Goal: Information Seeking & Learning: Learn about a topic

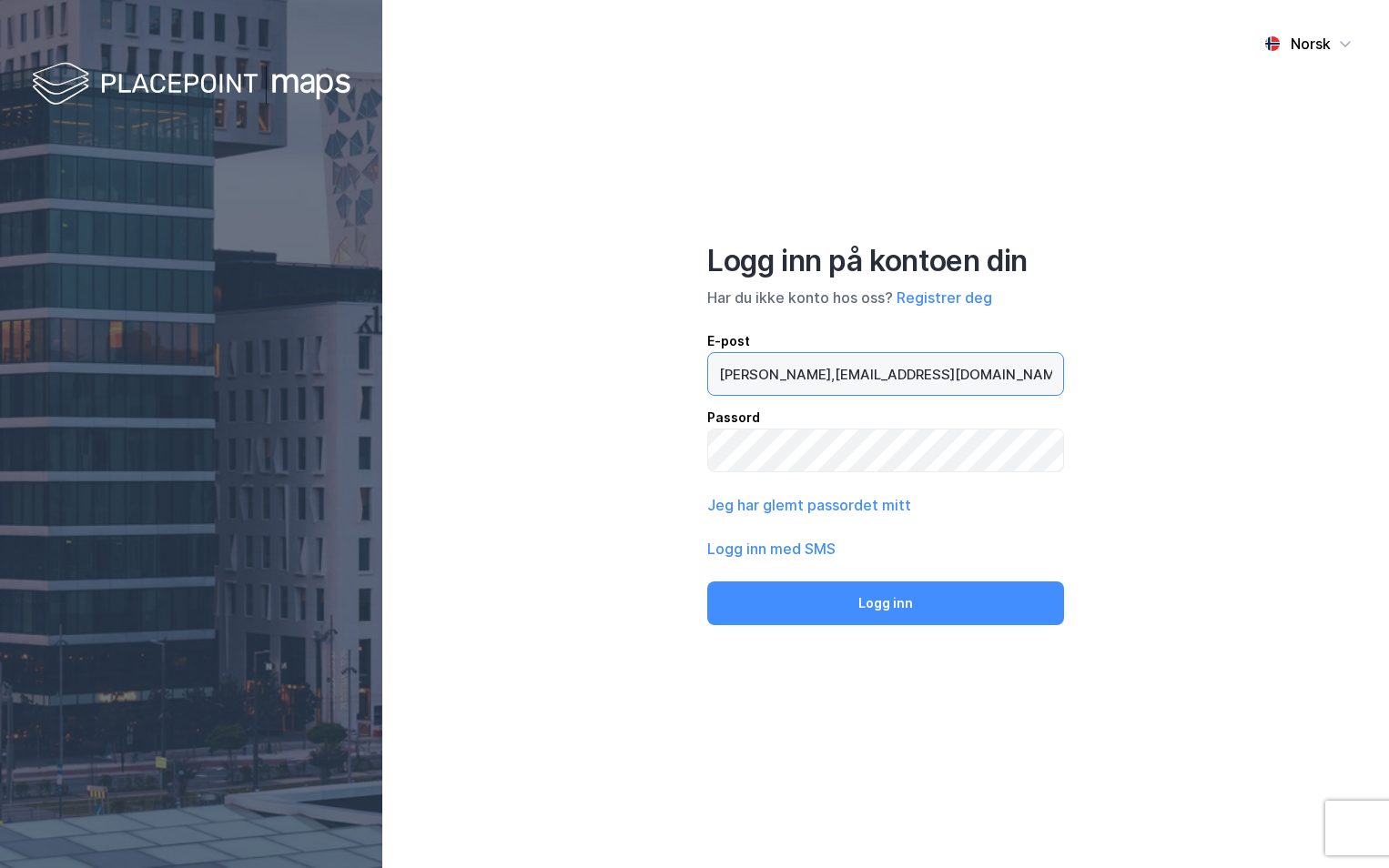
click at [781, 372] on input "[PERSON_NAME],[EMAIL_ADDRESS][DOMAIN_NAME]" at bounding box center [885, 374] width 355 height 42
type input "[PERSON_NAME][EMAIL_ADDRESS][DOMAIN_NAME]"
click at [707, 581] on button "Logg inn" at bounding box center [885, 603] width 357 height 44
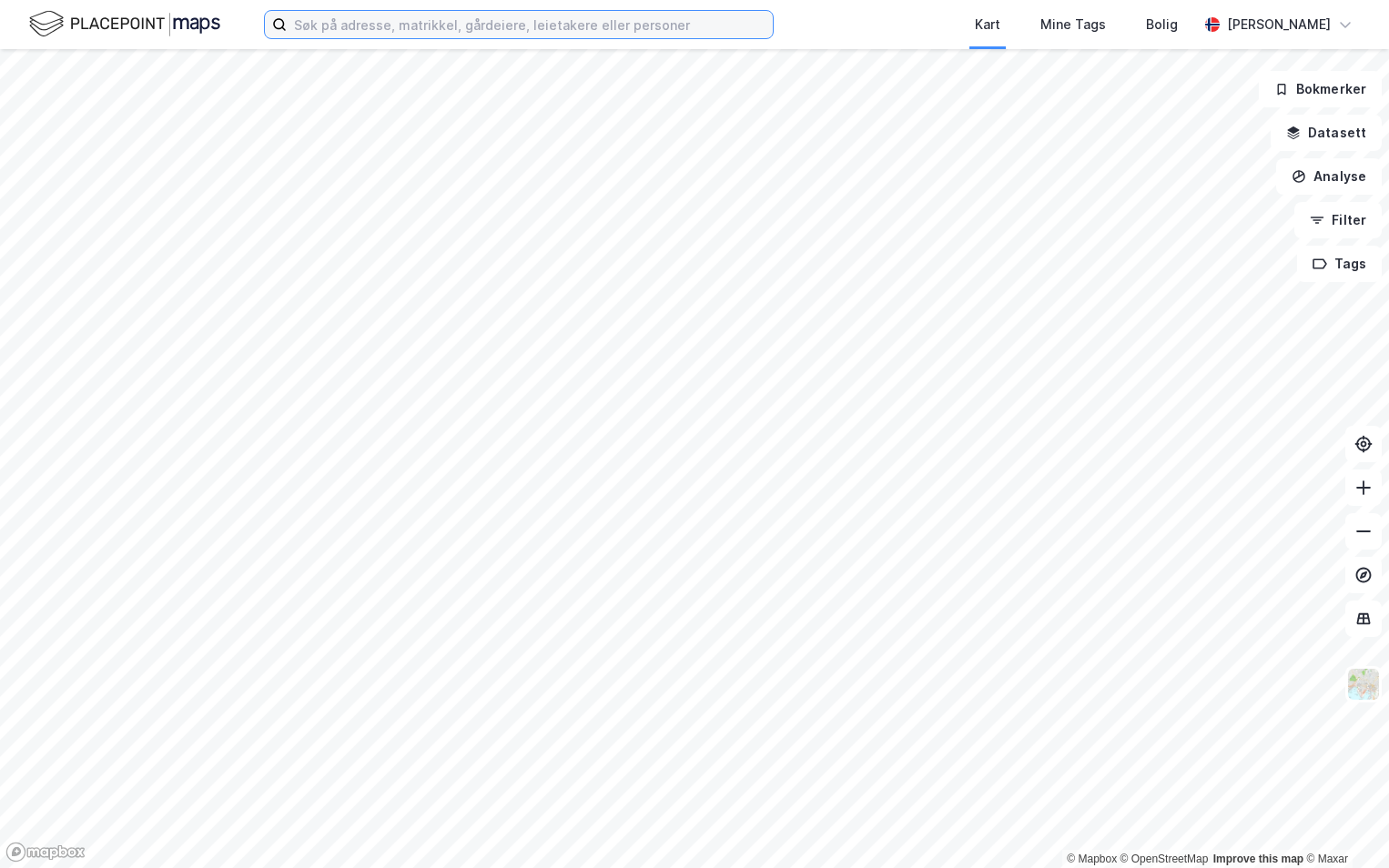
click at [352, 23] on input at bounding box center [530, 24] width 485 height 27
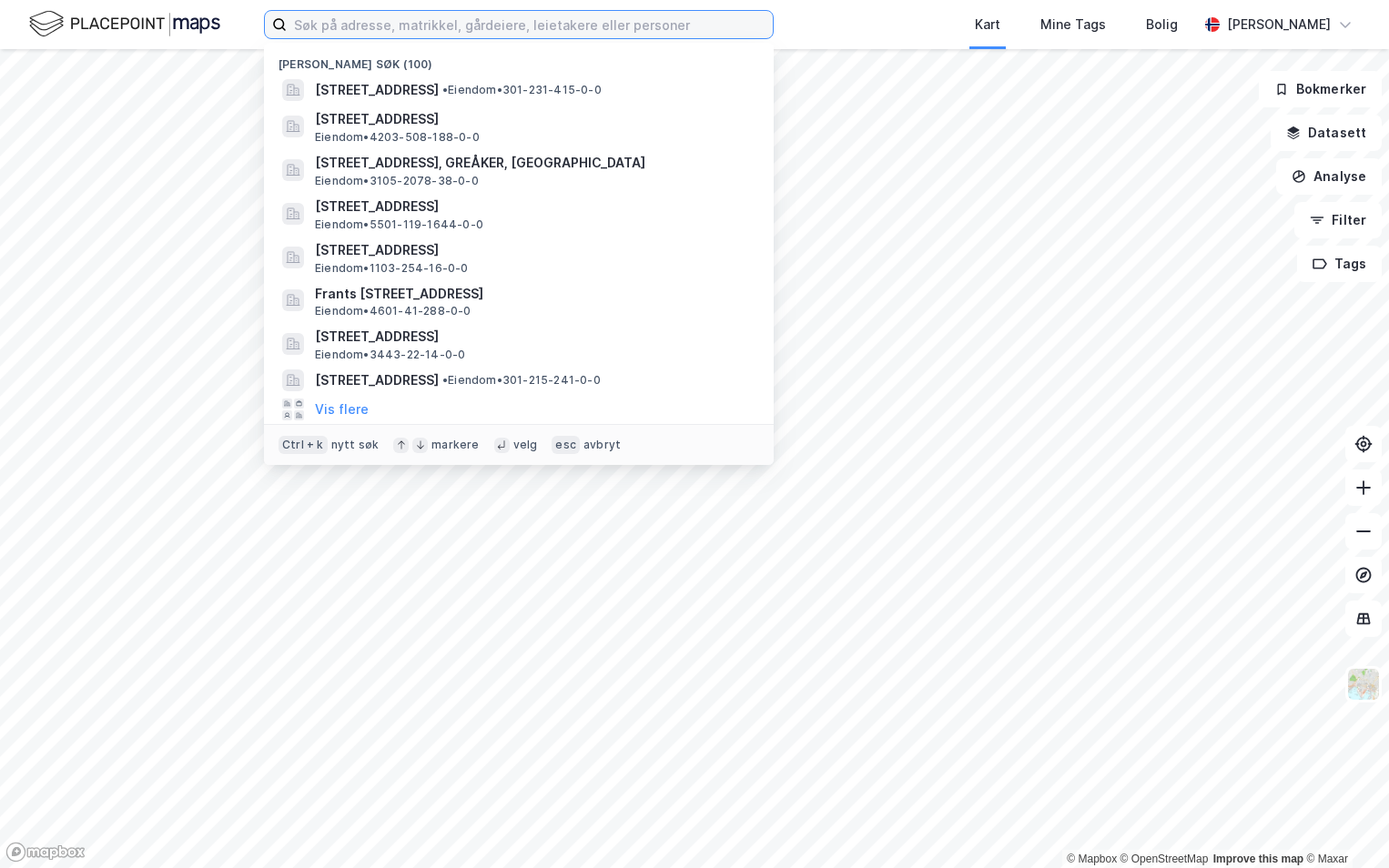
paste input "3909-1003/31/0/0"
type input "3909-1003/31/0/0"
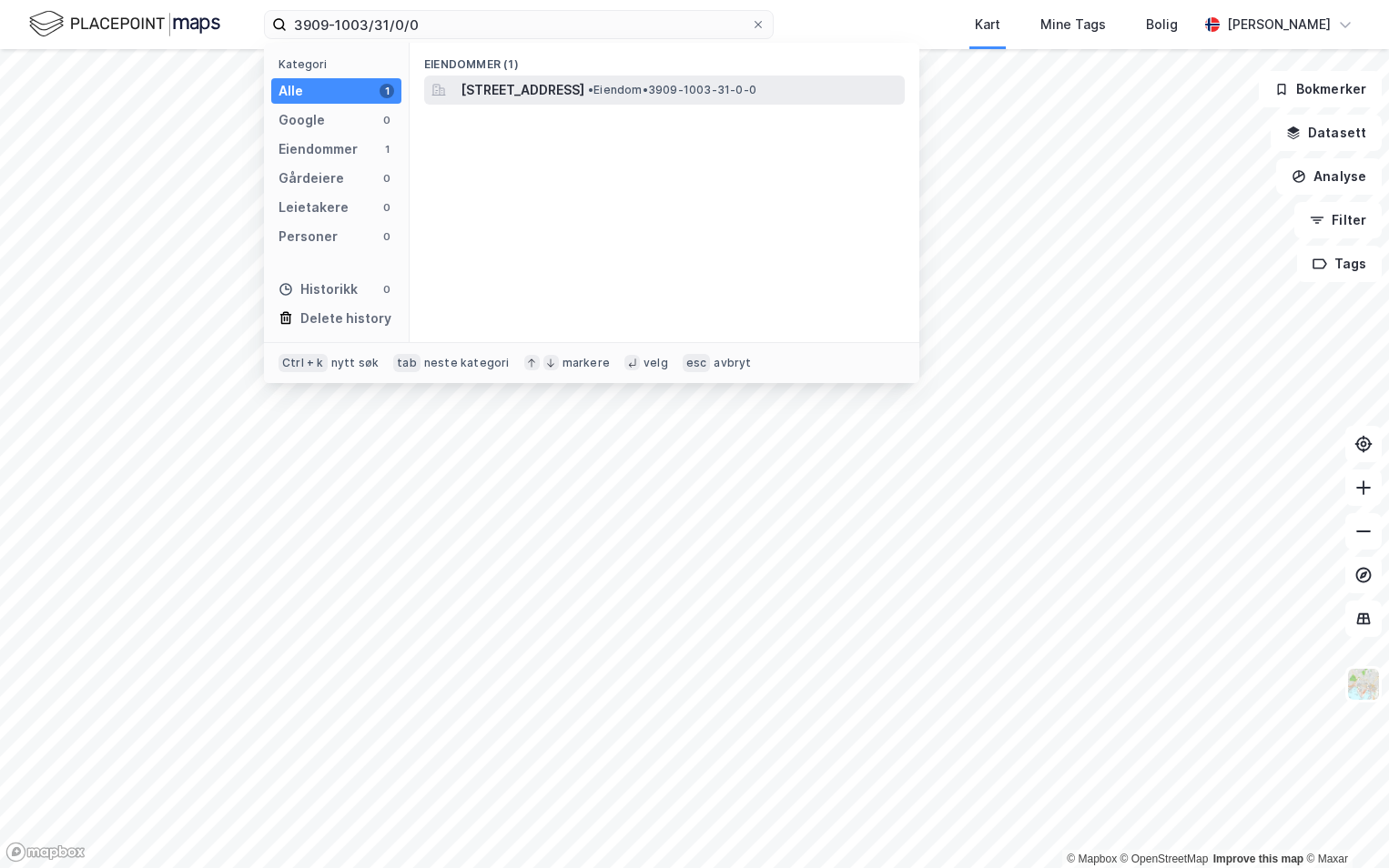
click at [549, 95] on span "[STREET_ADDRESS]" at bounding box center [522, 89] width 124 height 22
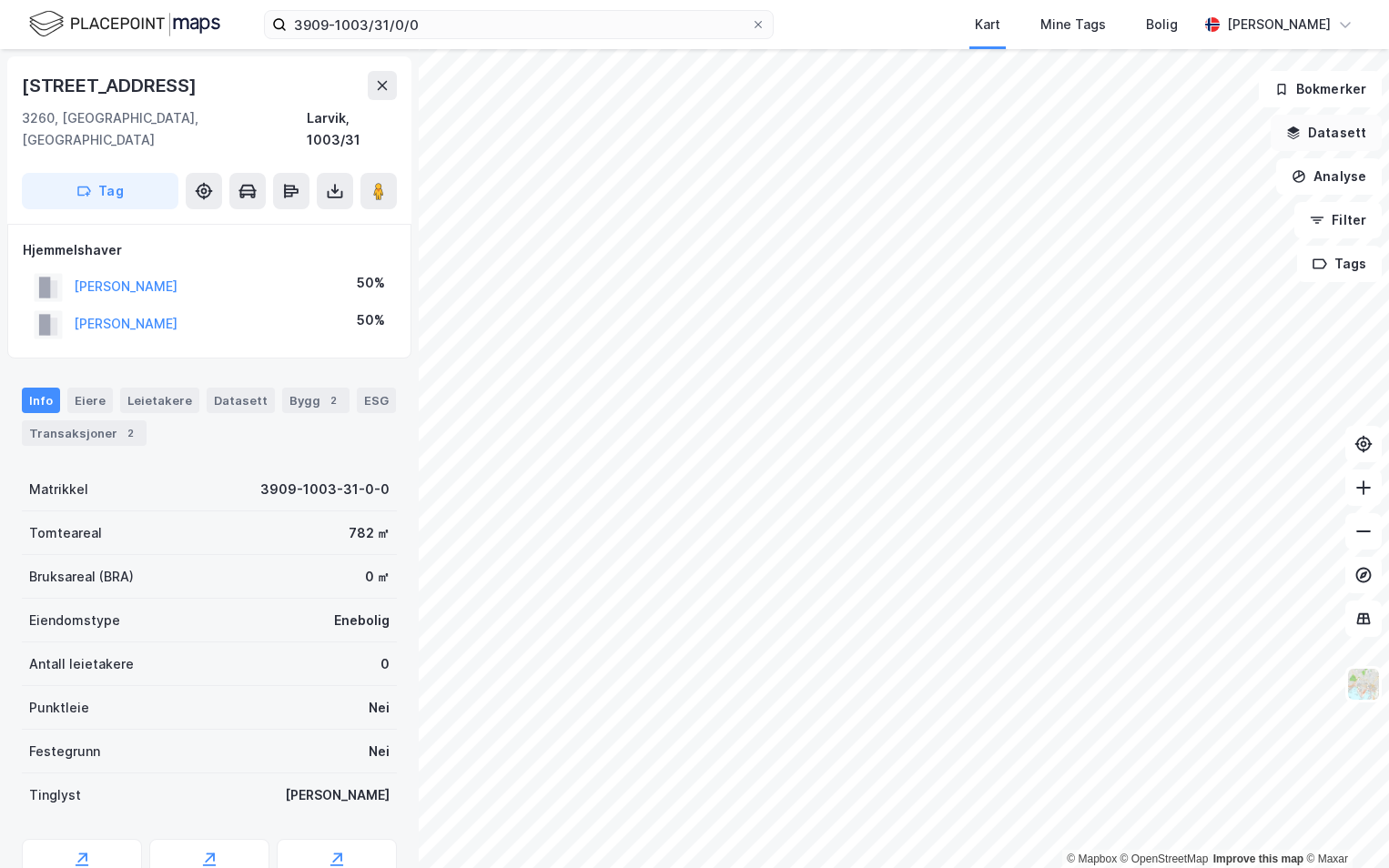
click at [1325, 134] on button "Datasett" at bounding box center [1325, 132] width 111 height 37
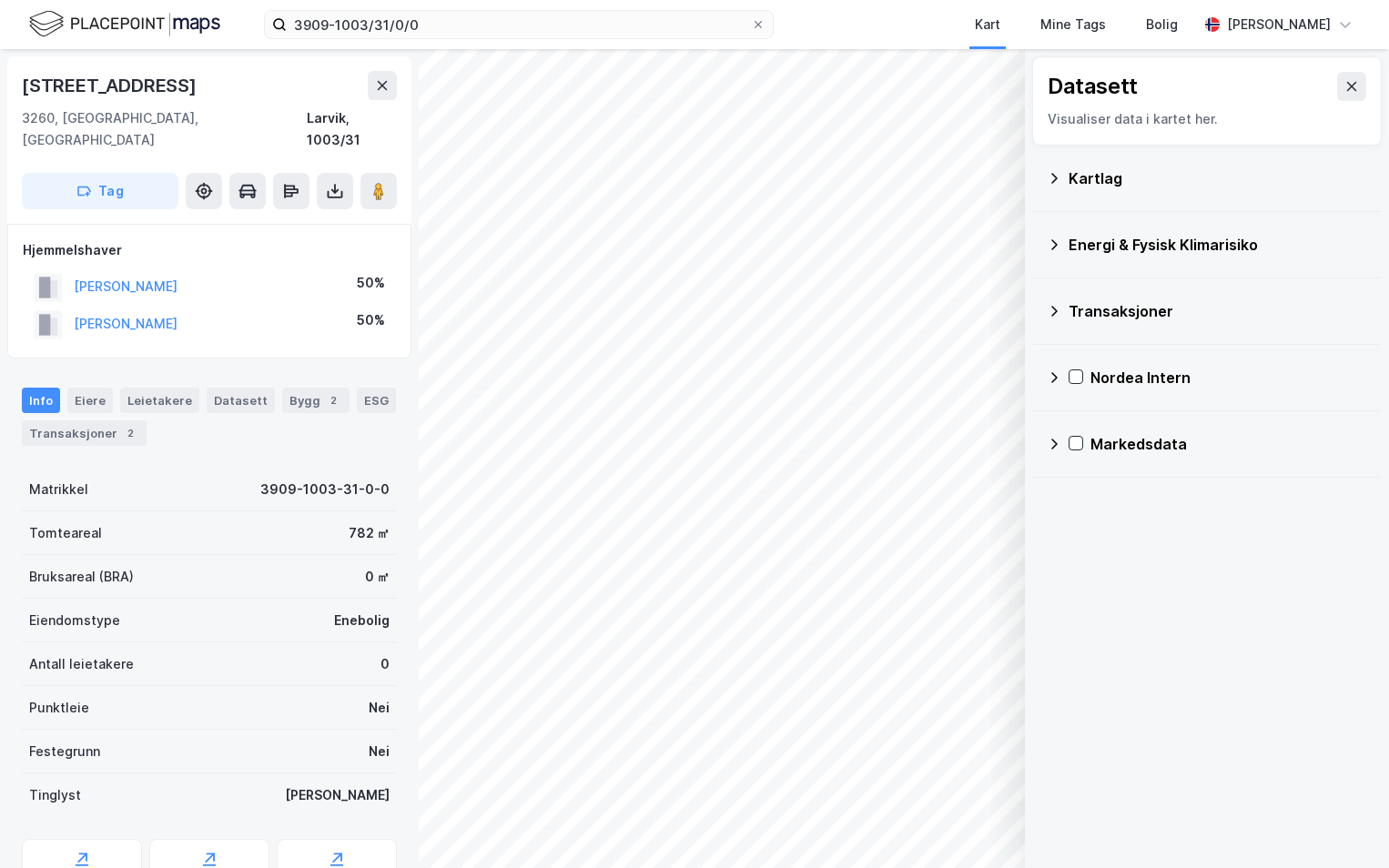
click at [1072, 181] on div "Kartlag" at bounding box center [1217, 178] width 298 height 22
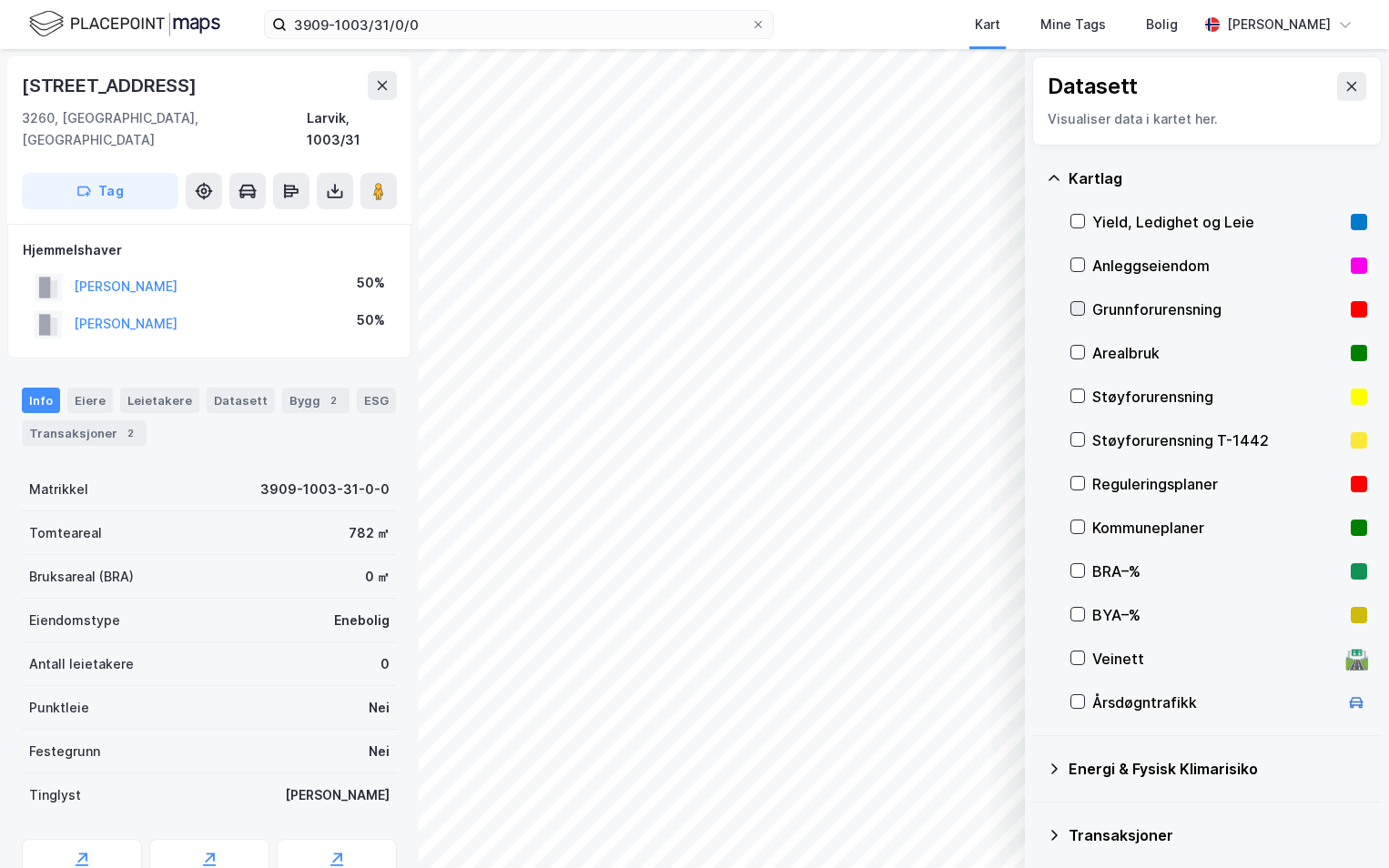
click at [1077, 307] on icon at bounding box center [1078, 308] width 13 height 13
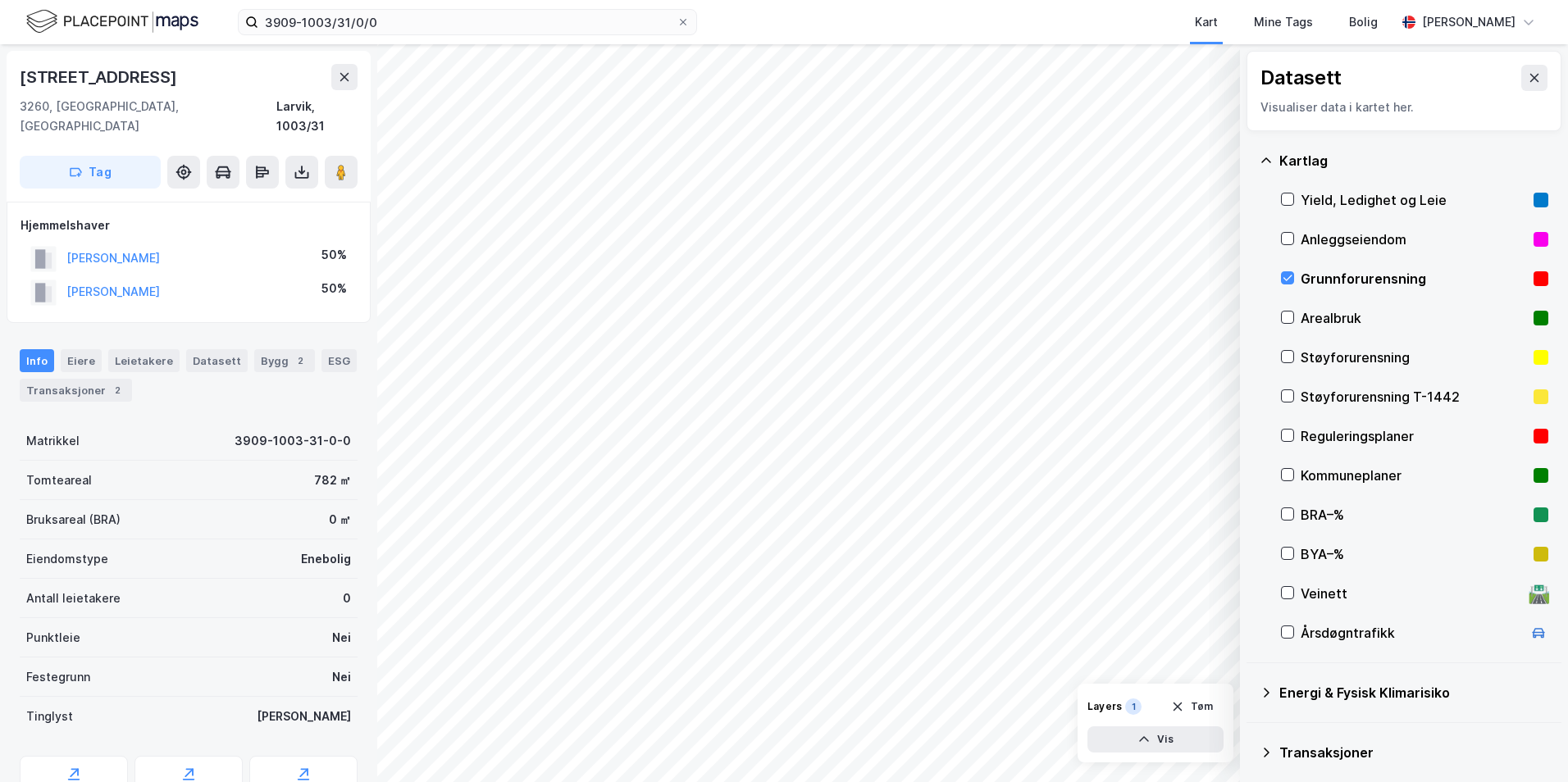
scroll to position [127, 0]
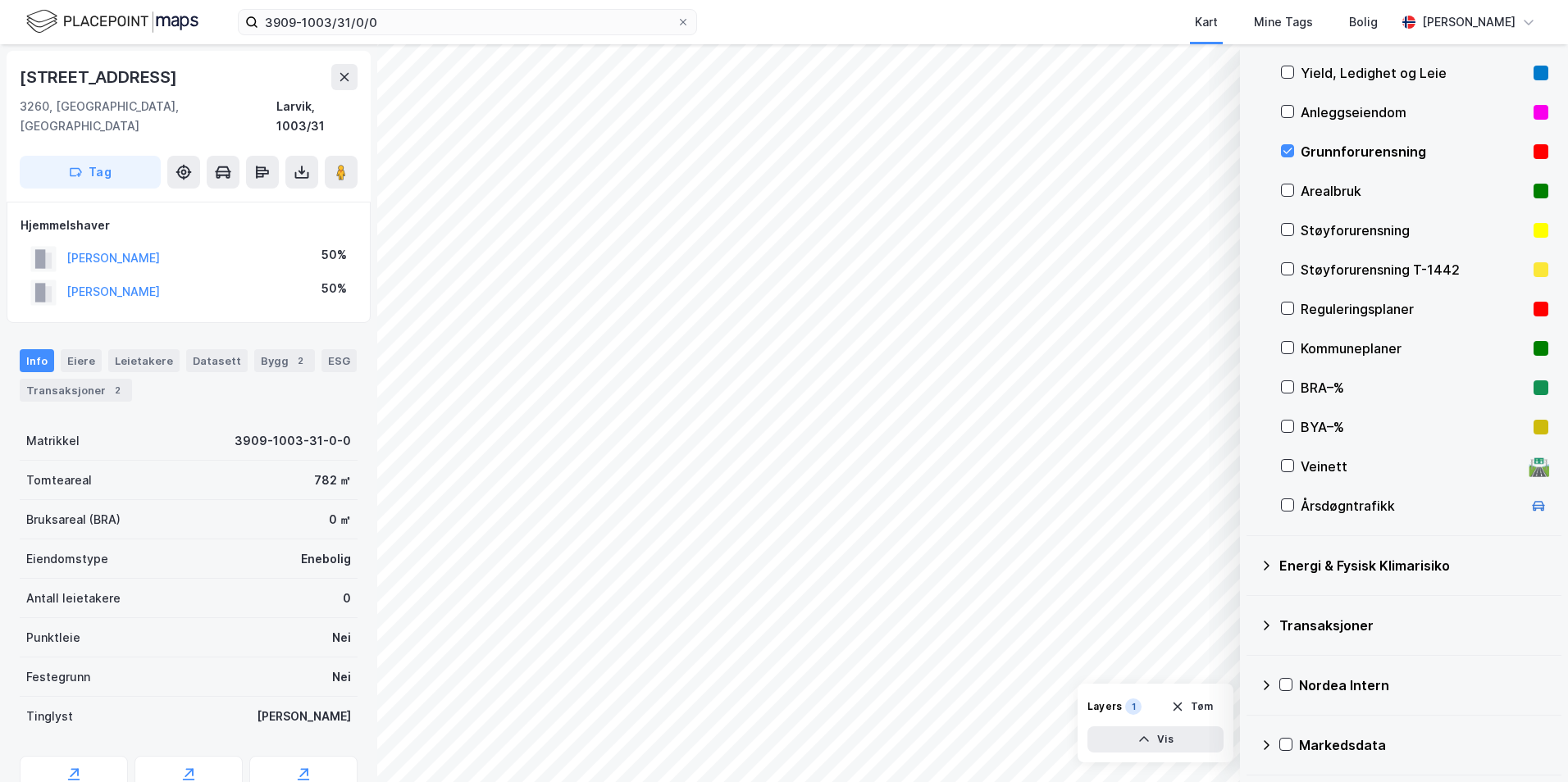
click at [1251, 560] on icon at bounding box center [1266, 566] width 14 height 14
click at [1251, 608] on icon at bounding box center [1308, 605] width 12 height 12
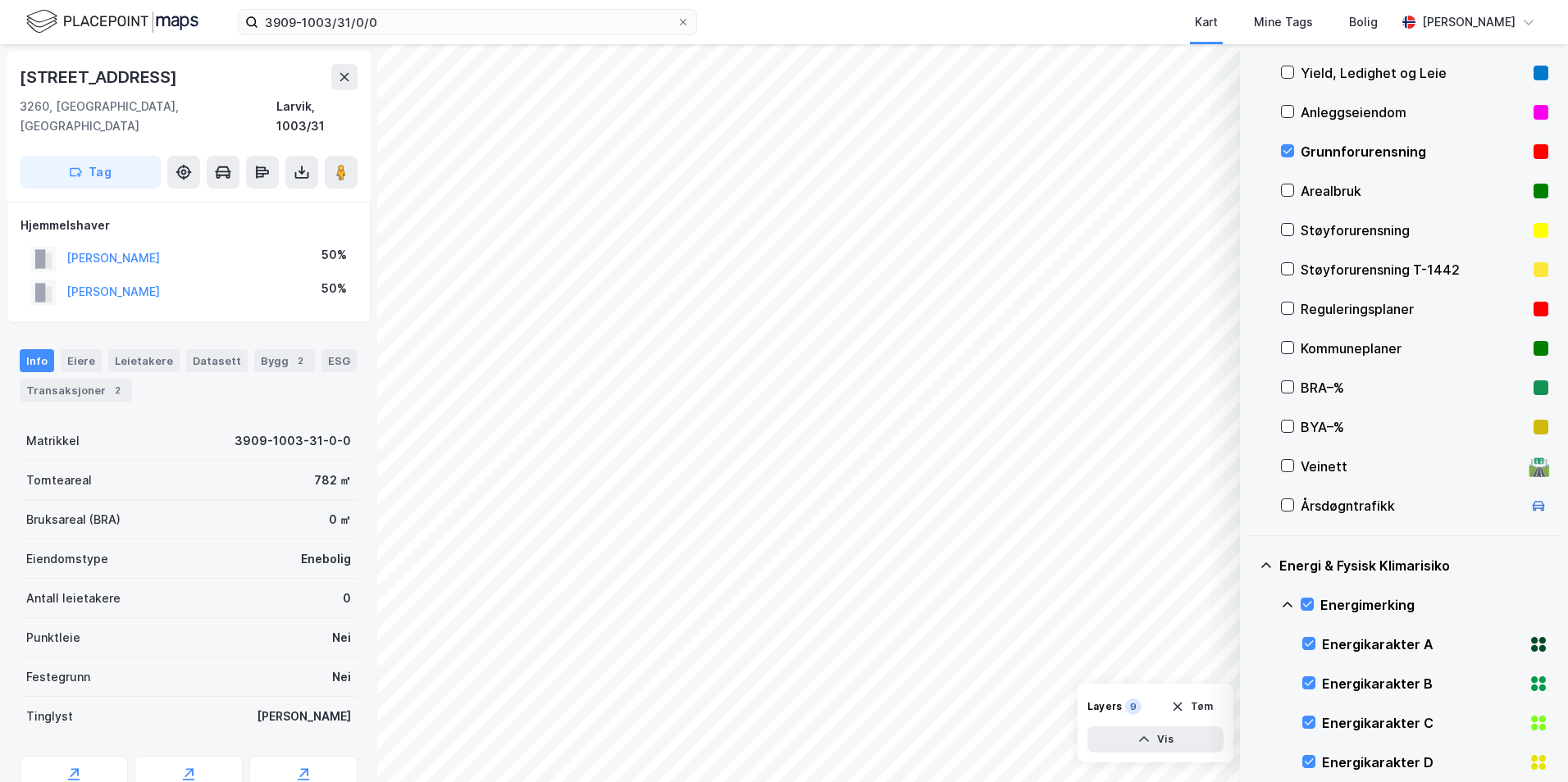
click at [1251, 604] on icon at bounding box center [1288, 605] width 10 height 6
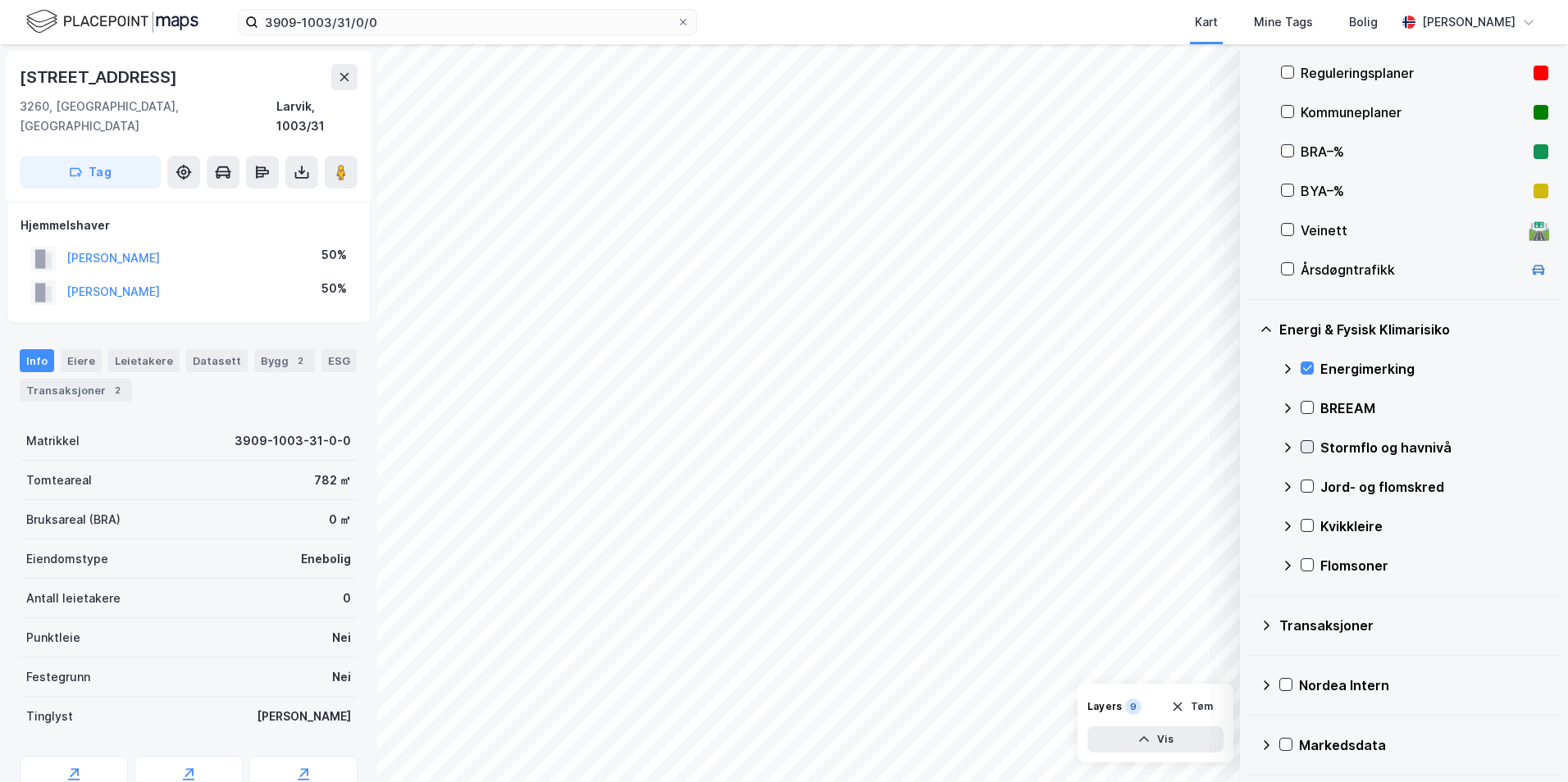
click at [1251, 444] on icon at bounding box center [1308, 447] width 12 height 12
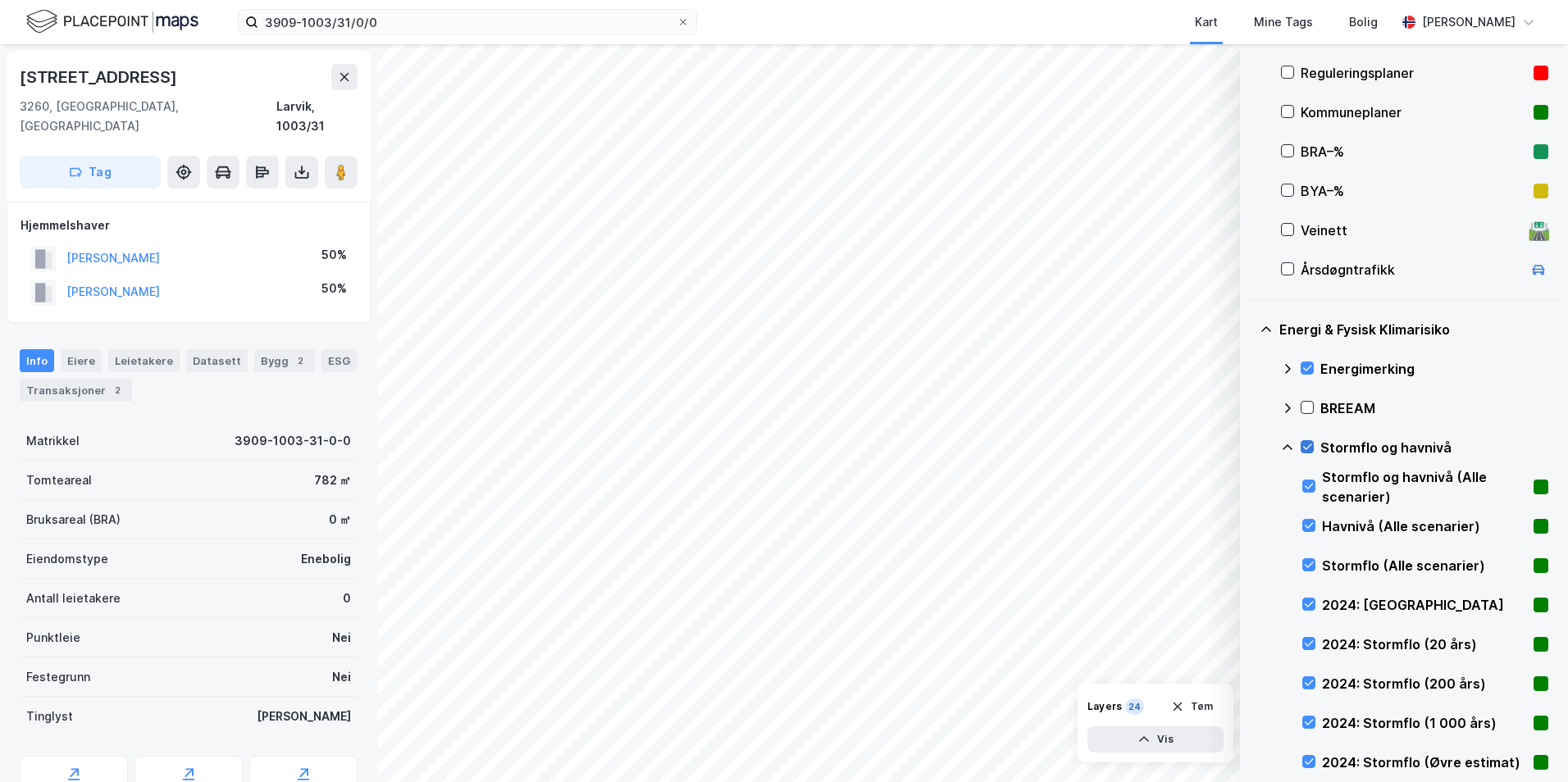
click at [1251, 446] on icon at bounding box center [1308, 447] width 12 height 12
click at [1251, 600] on icon at bounding box center [1309, 605] width 12 height 12
click at [1251, 646] on icon at bounding box center [1309, 644] width 12 height 12
click at [1251, 644] on icon at bounding box center [1309, 644] width 12 height 12
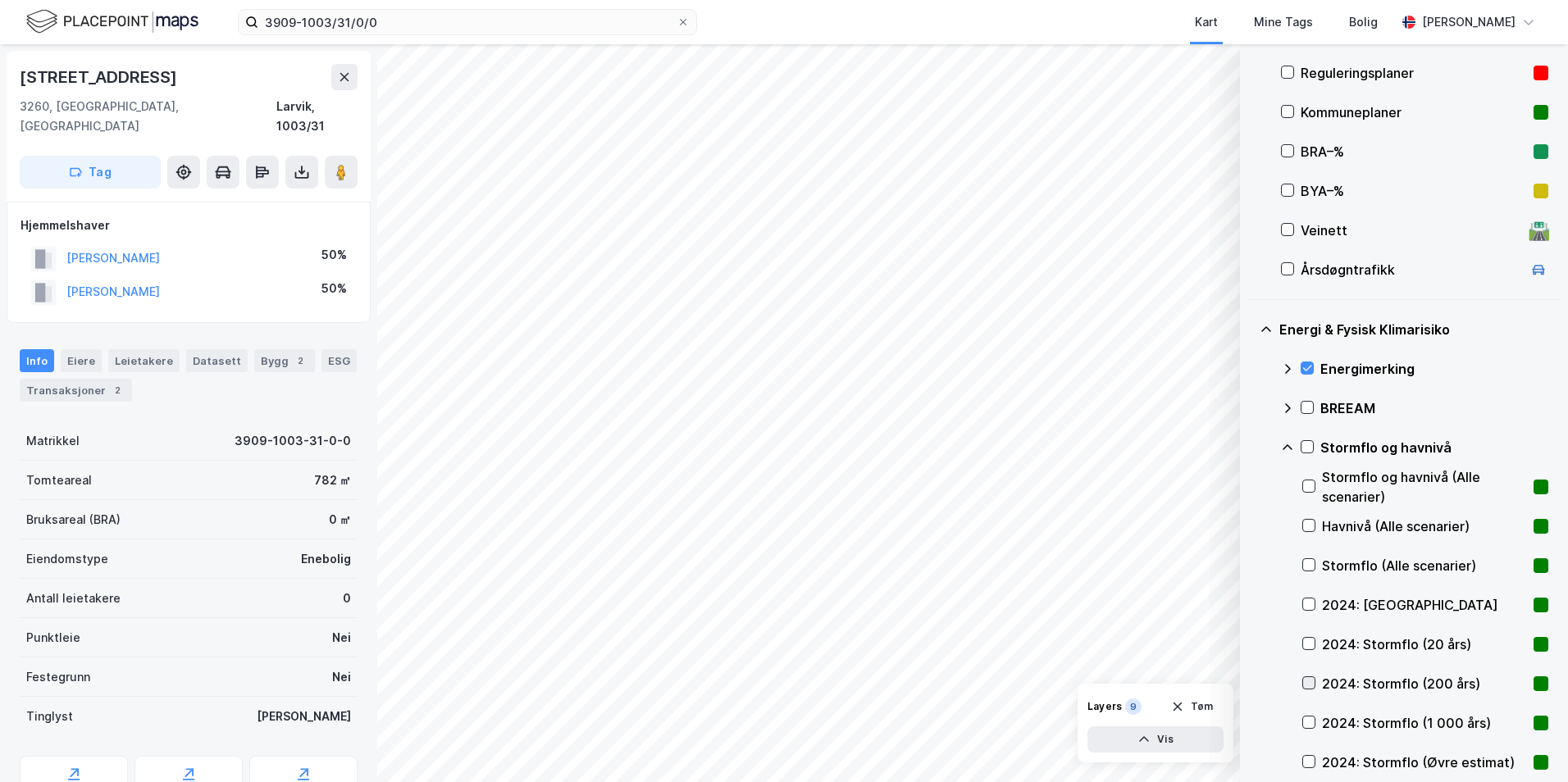
click at [1251, 682] on icon at bounding box center [1309, 683] width 12 height 12
click at [1251, 680] on icon at bounding box center [1309, 683] width 12 height 12
click at [1251, 645] on icon at bounding box center [1309, 644] width 9 height 6
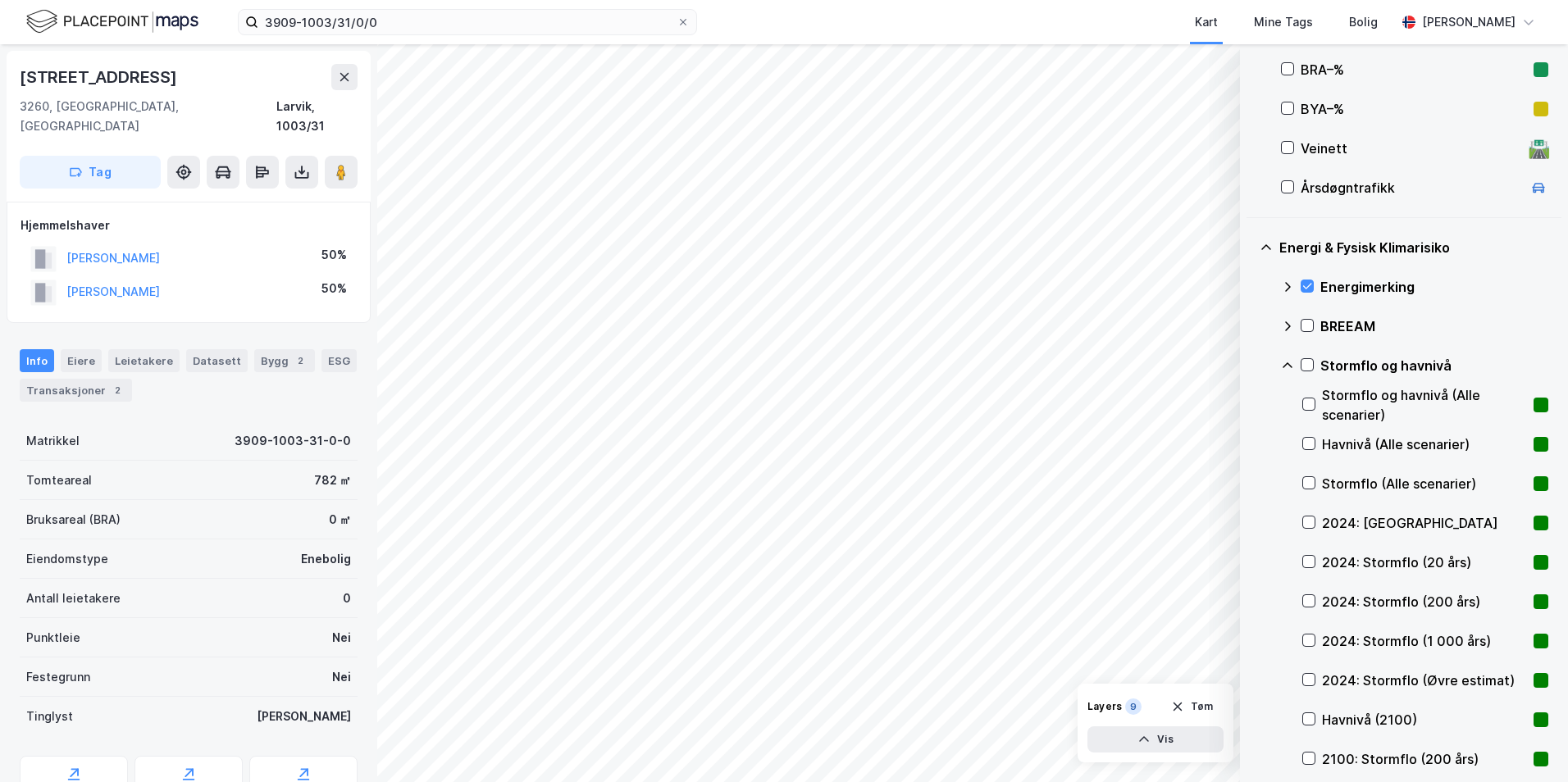
scroll to position [527, 0]
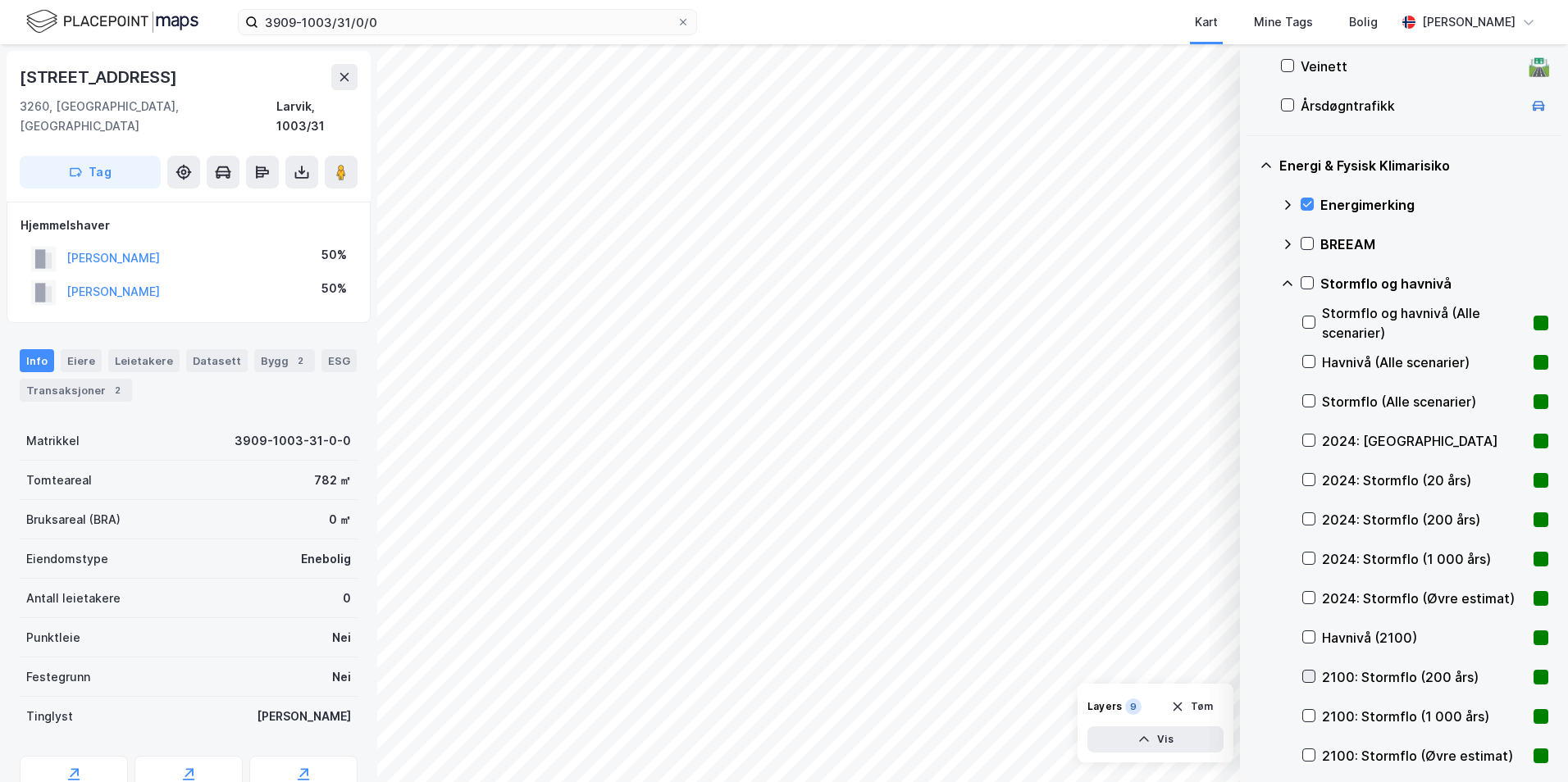
click at [1251, 676] on icon at bounding box center [1309, 676] width 12 height 12
click at [1251, 282] on icon at bounding box center [1308, 283] width 12 height 12
click at [1251, 281] on icon at bounding box center [1288, 283] width 10 height 6
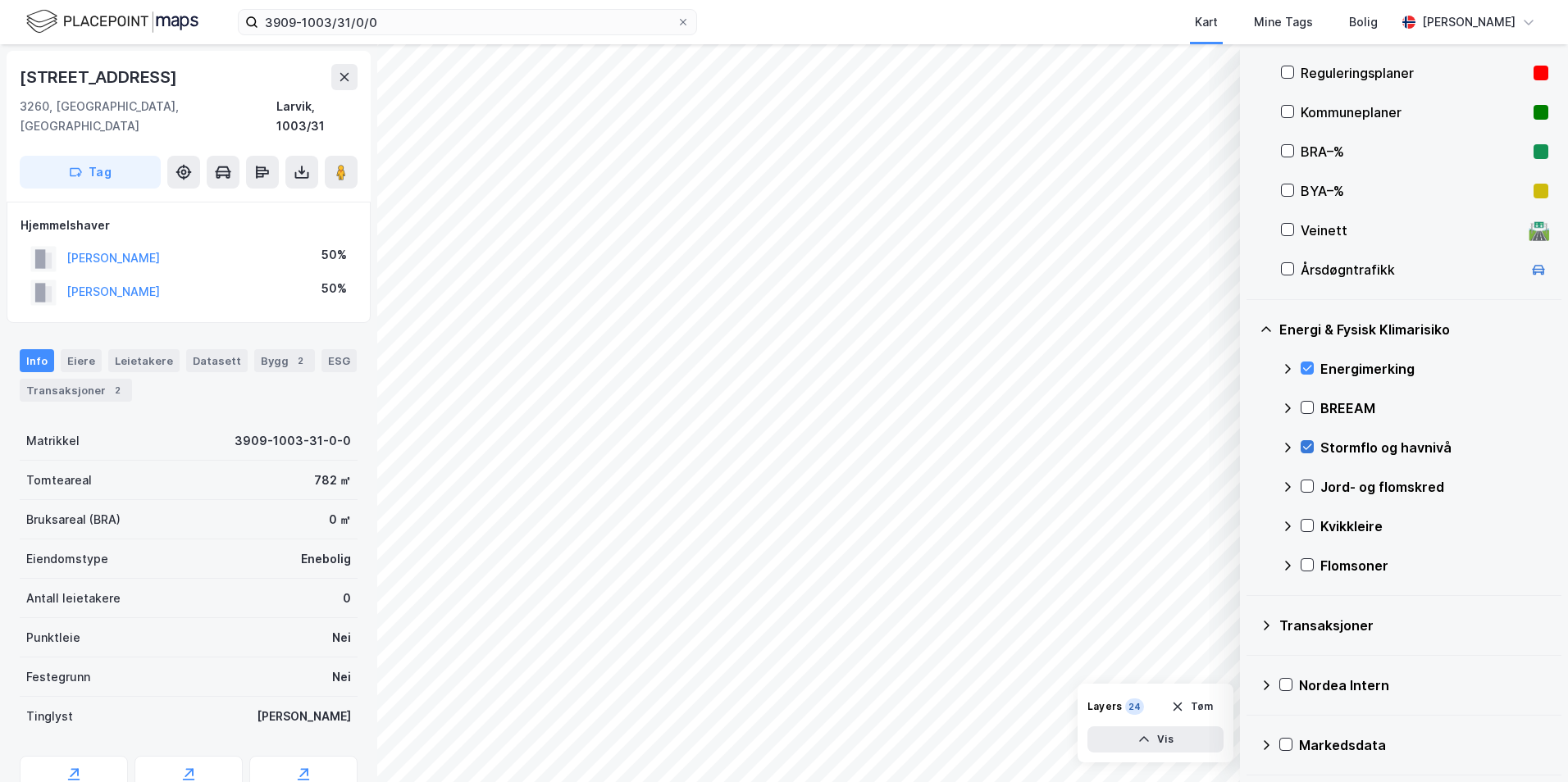
scroll to position [363, 0]
click at [1251, 443] on icon at bounding box center [1308, 447] width 12 height 12
click at [1251, 524] on icon at bounding box center [1308, 526] width 12 height 12
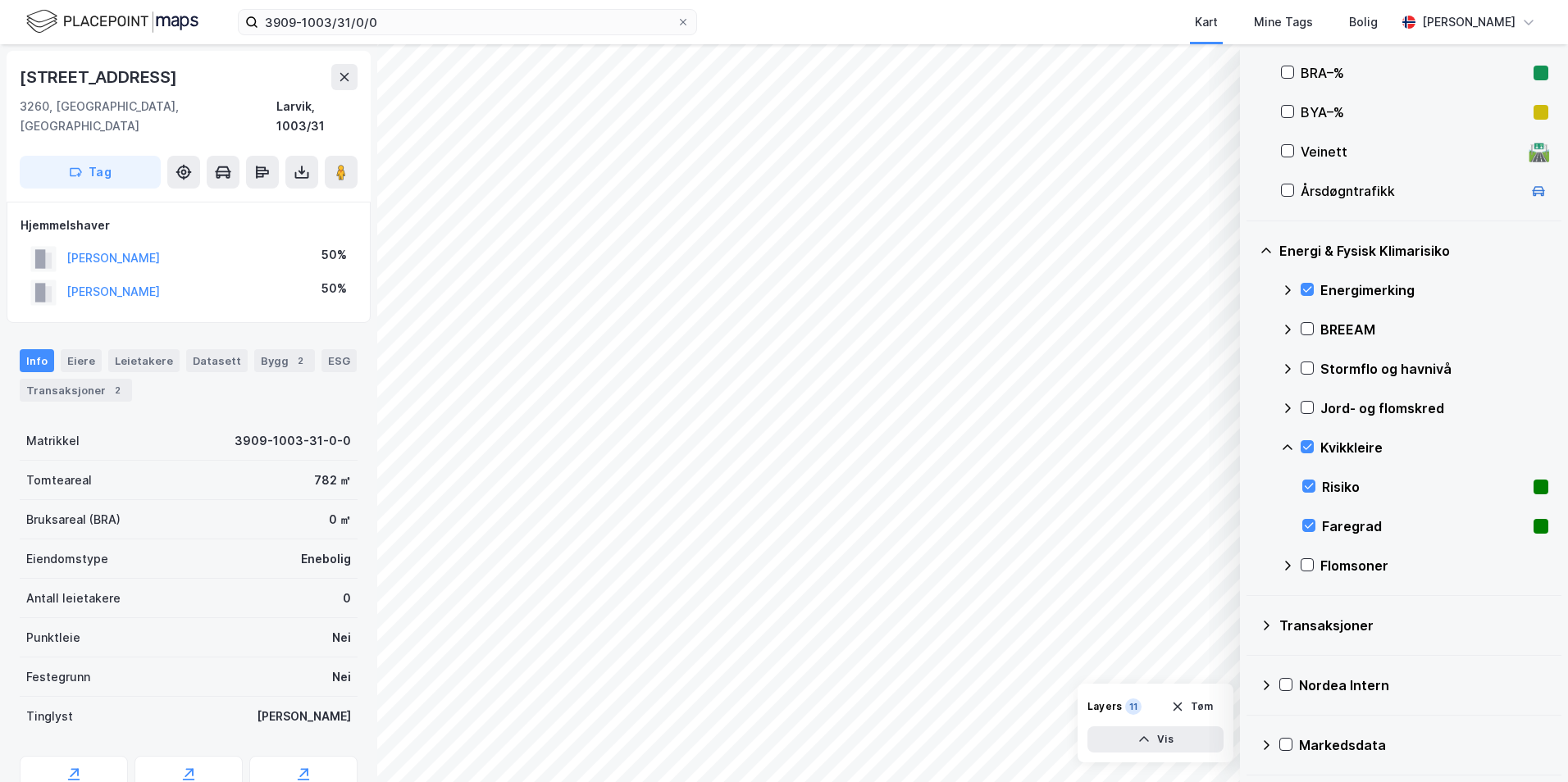
click at [1251, 444] on icon at bounding box center [1288, 448] width 14 height 14
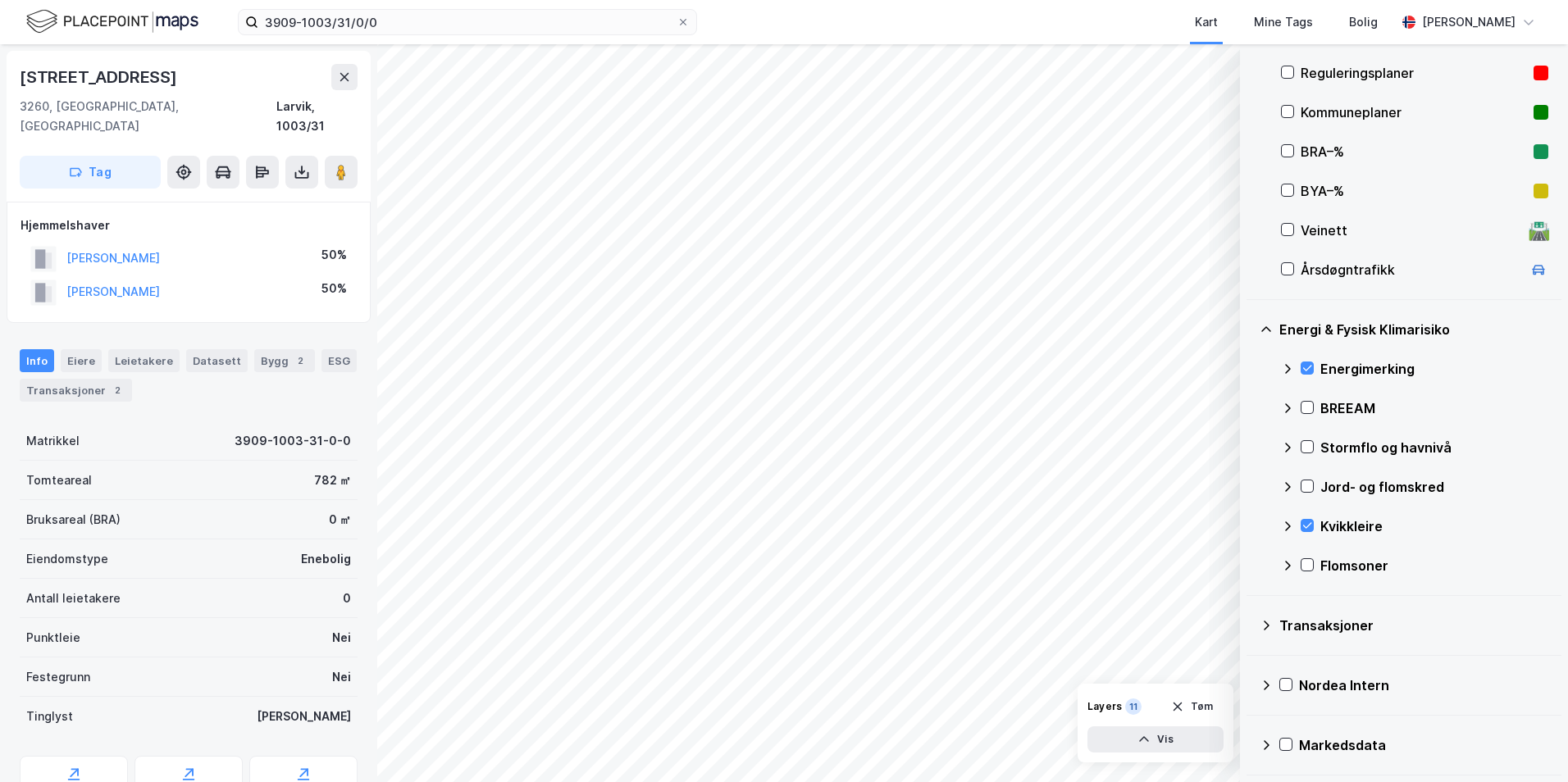
scroll to position [363, 0]
click at [1251, 562] on icon at bounding box center [1308, 565] width 12 height 12
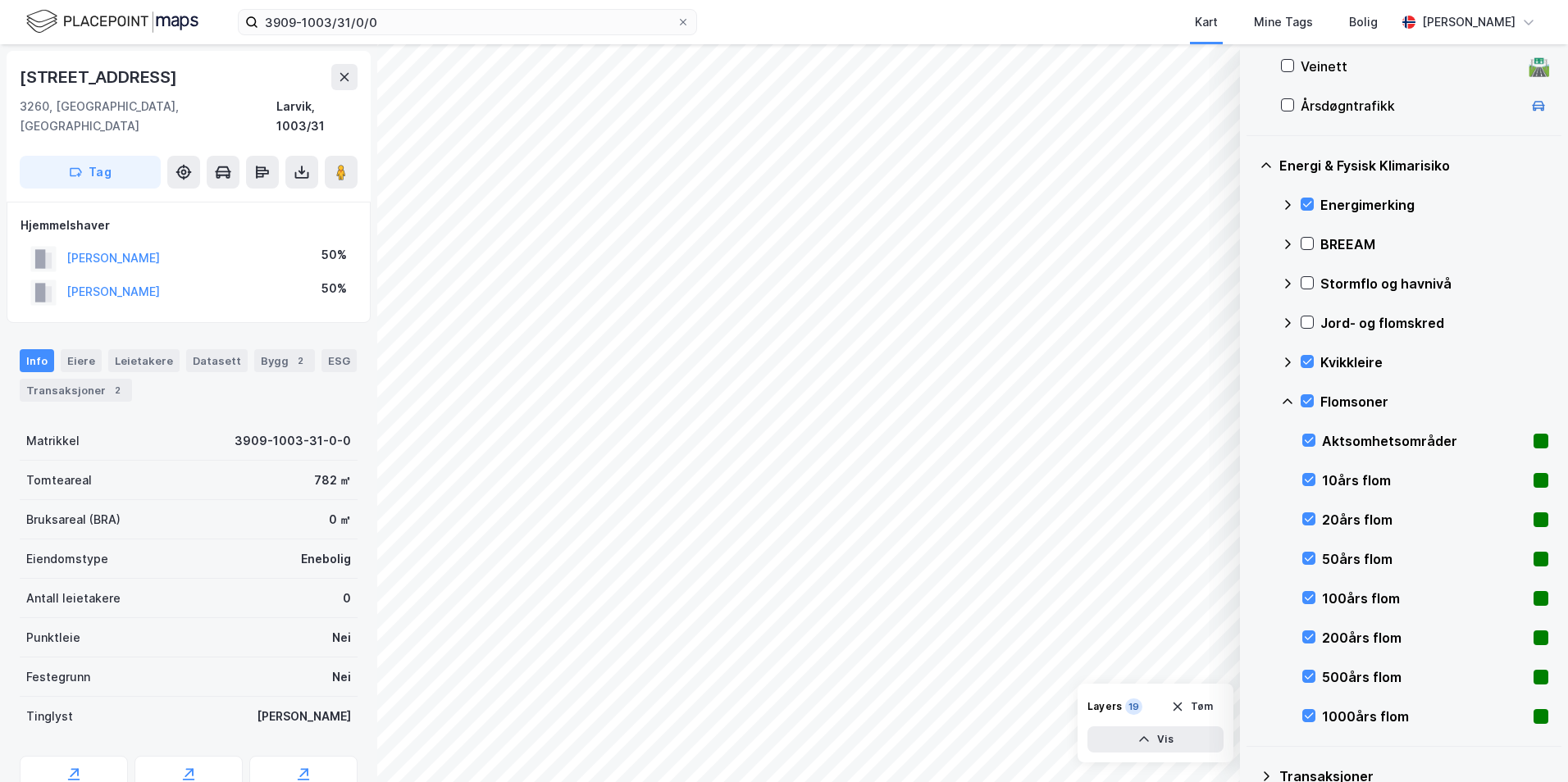
click at [1251, 402] on icon at bounding box center [1288, 401] width 10 height 6
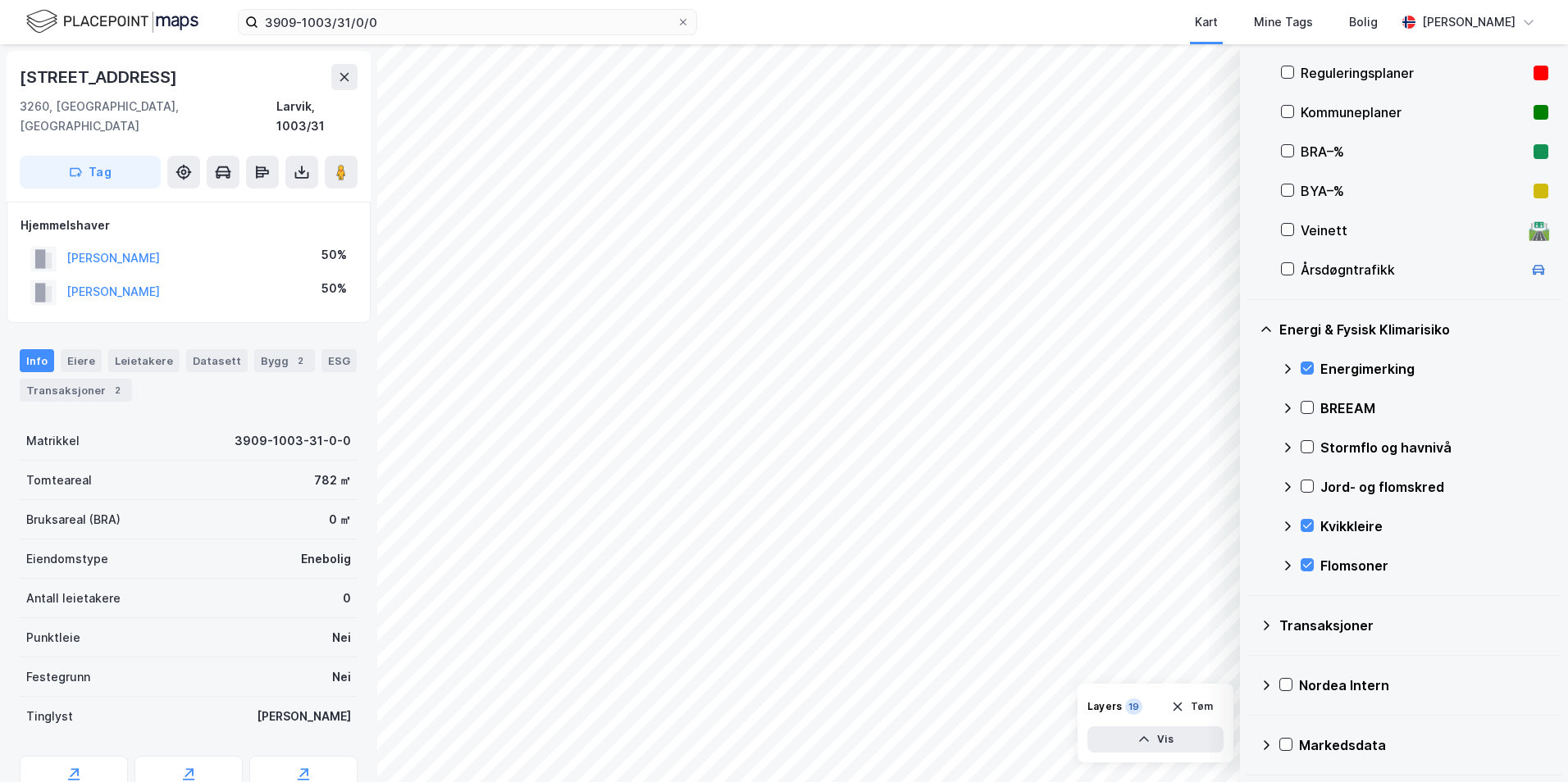
scroll to position [363, 0]
click at [1251, 443] on div at bounding box center [1308, 447] width 14 height 14
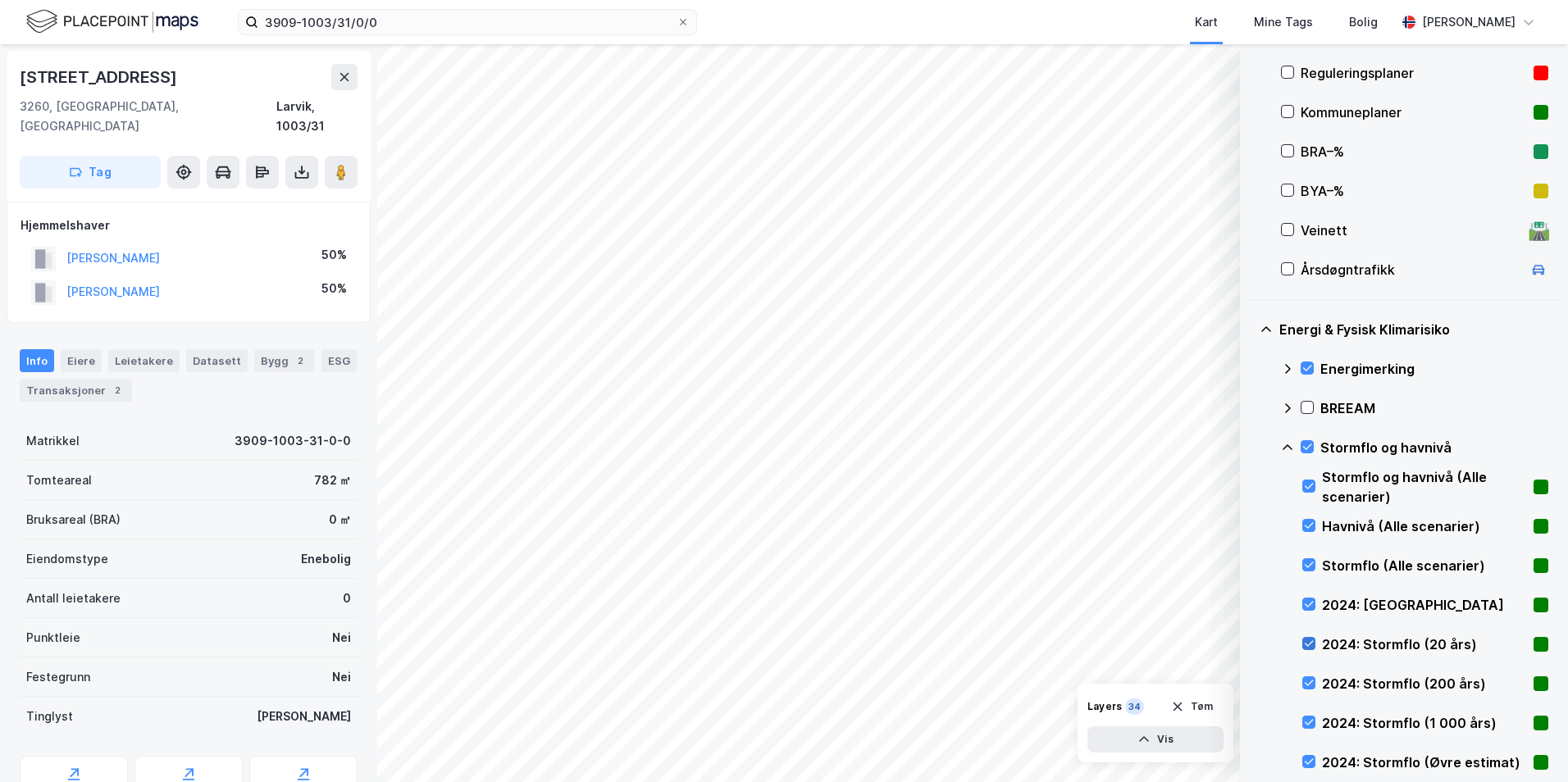
scroll to position [527, 0]
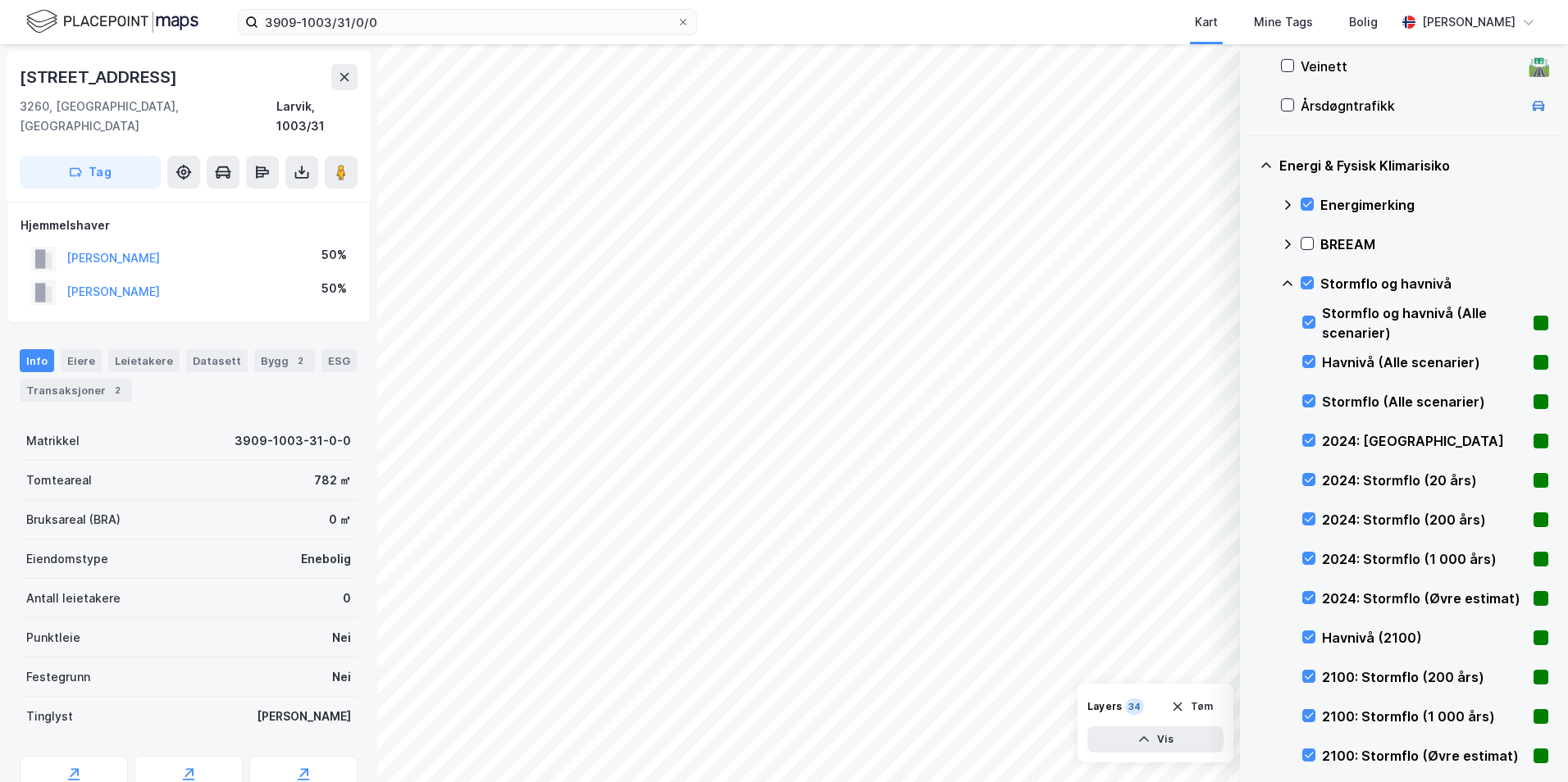
click at [1251, 281] on icon at bounding box center [1288, 283] width 10 height 6
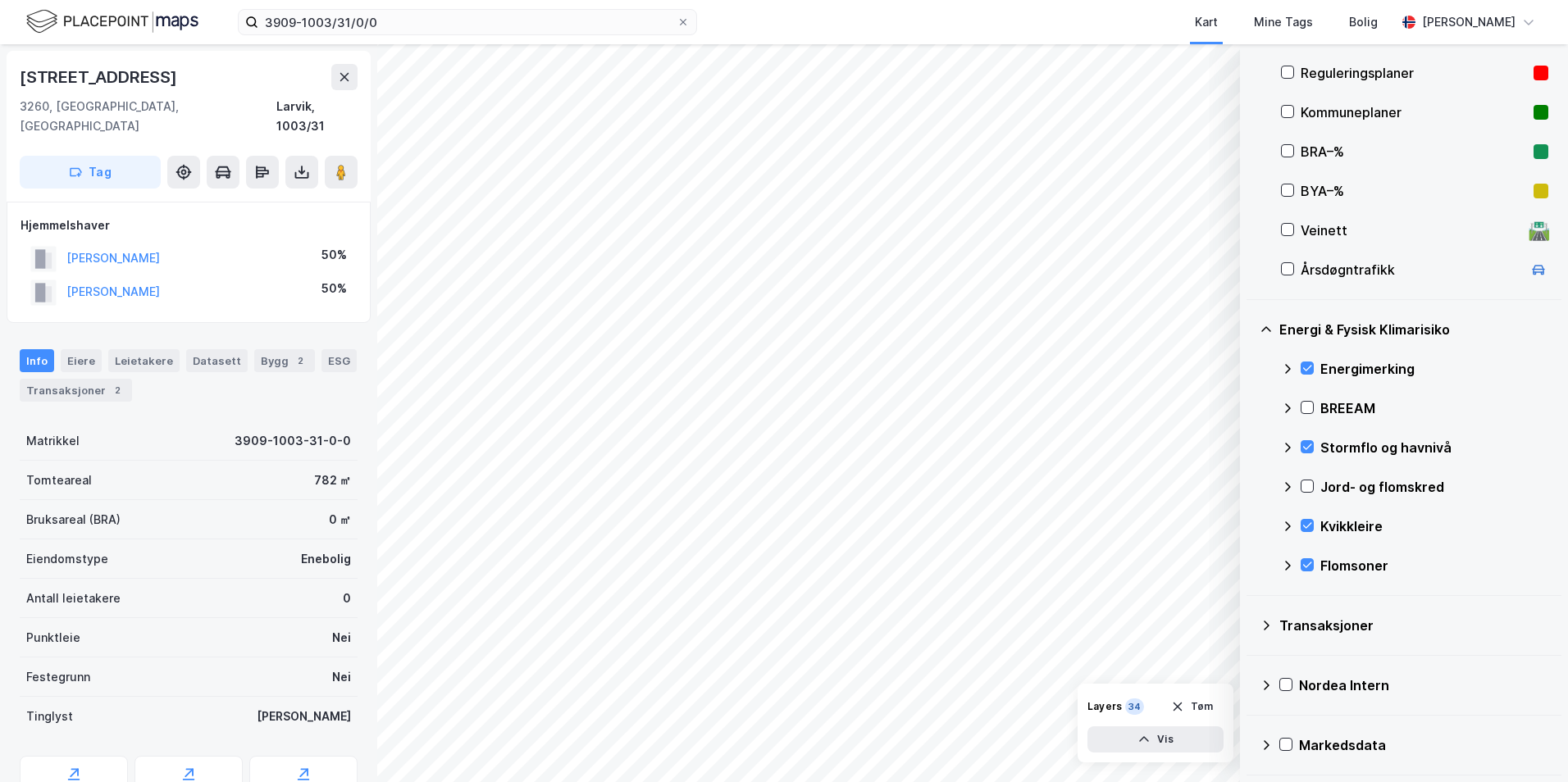
scroll to position [363, 0]
click at [1251, 486] on icon at bounding box center [1308, 486] width 12 height 12
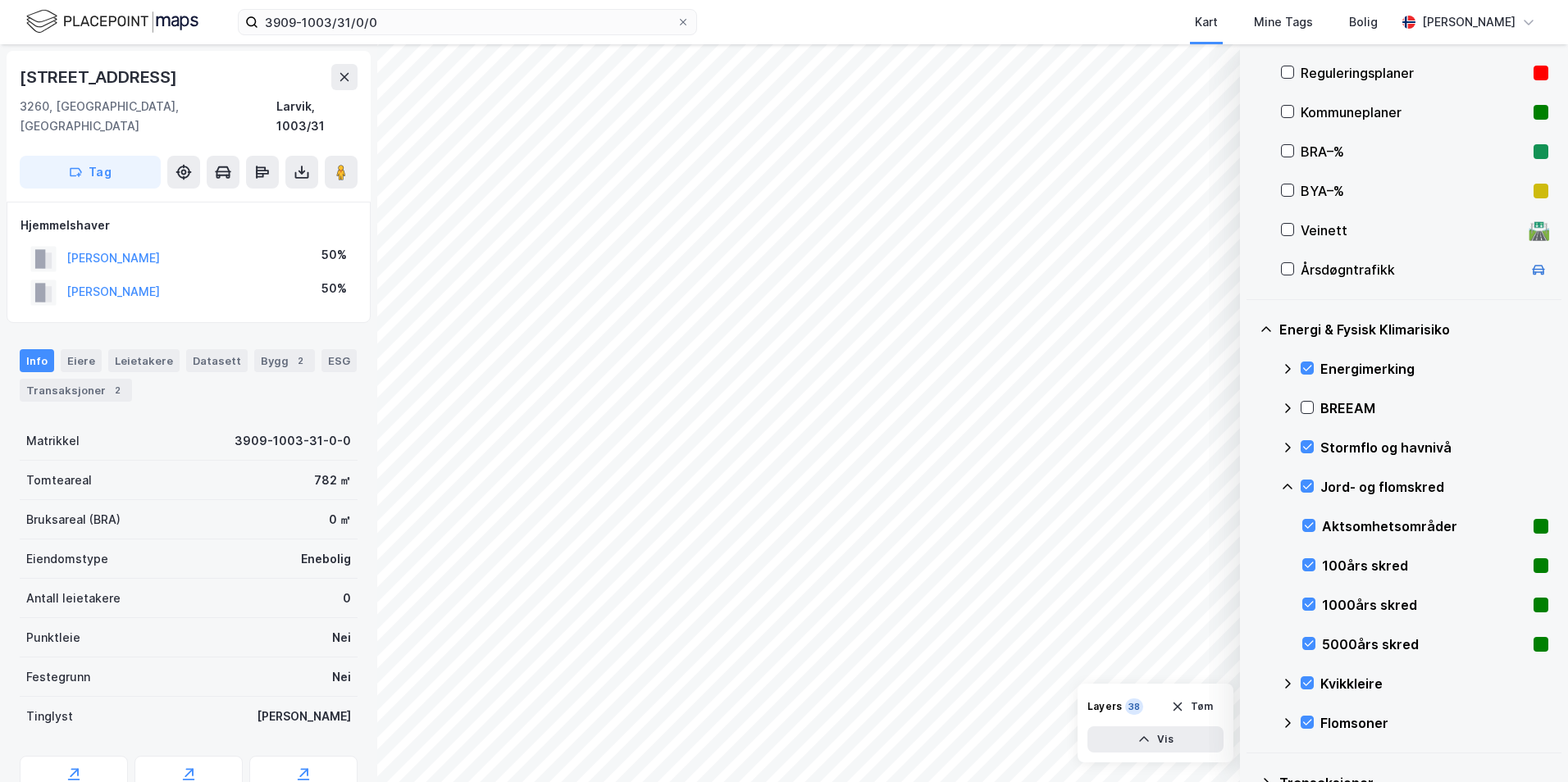
scroll to position [521, 0]
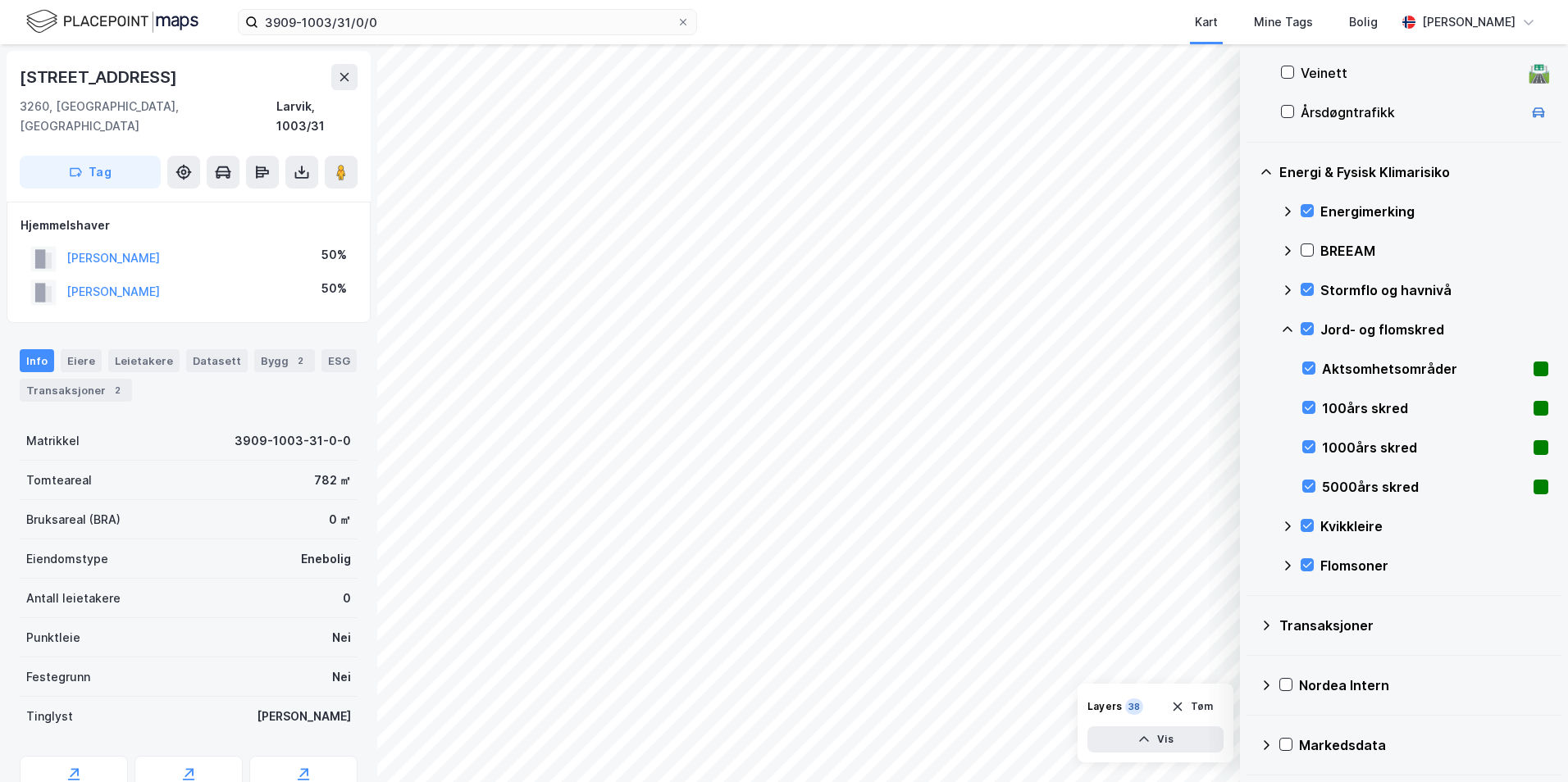
click at [1251, 329] on icon at bounding box center [1288, 330] width 14 height 14
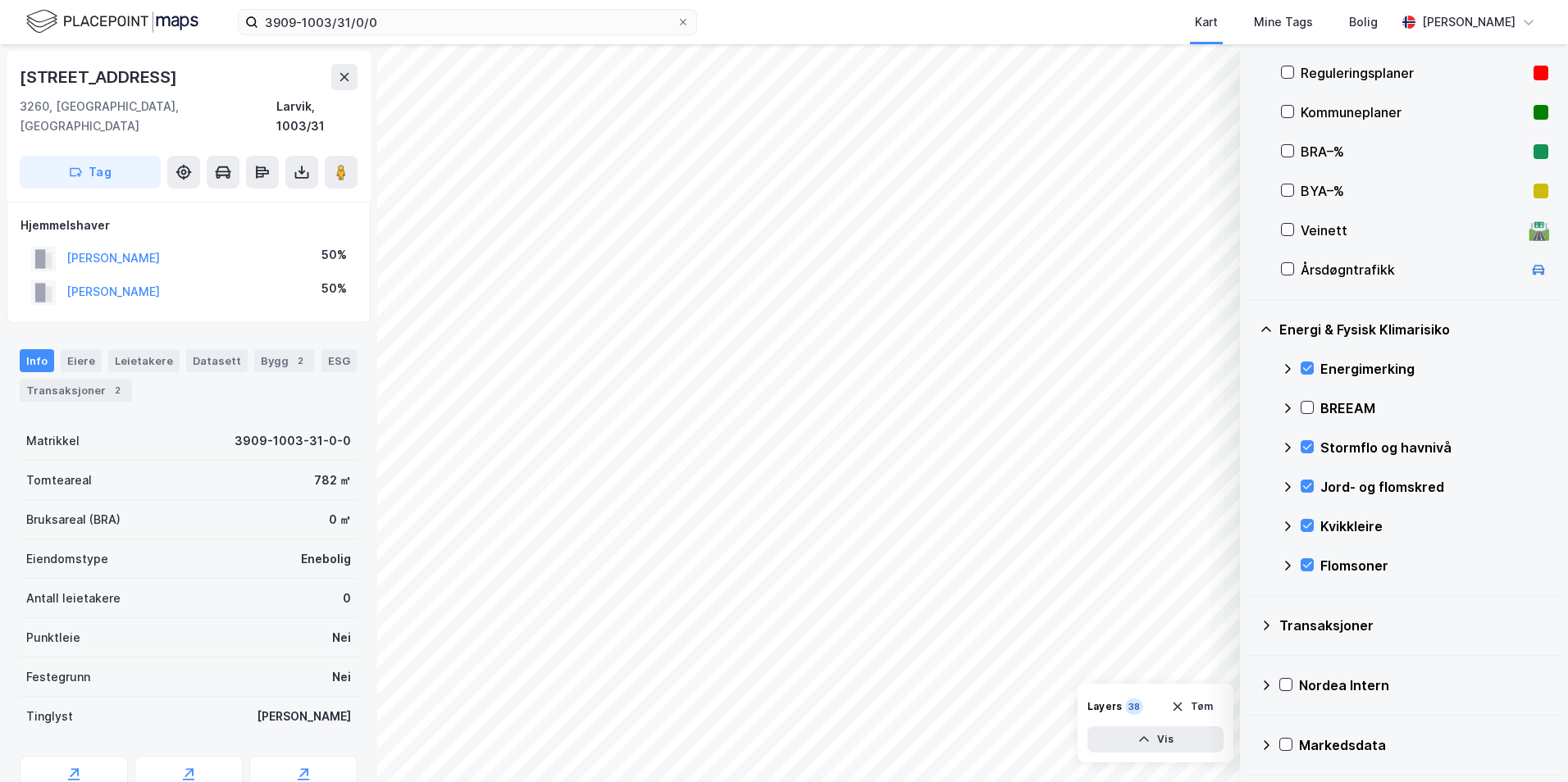
scroll to position [199, 0]
